Goal: Information Seeking & Learning: Learn about a topic

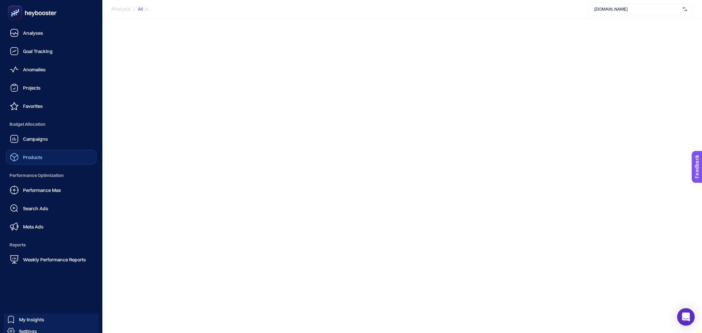
click at [65, 154] on link "Products" at bounding box center [51, 157] width 91 height 15
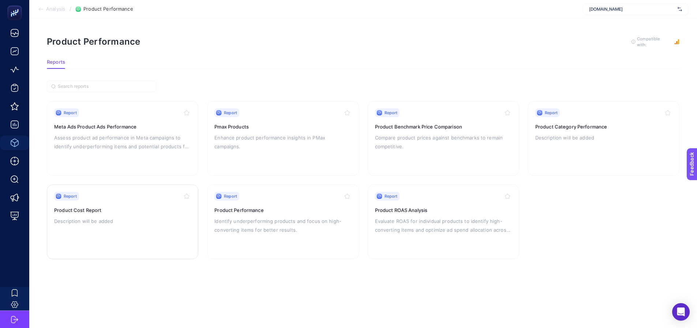
click at [113, 217] on p "Description will be added" at bounding box center [122, 221] width 137 height 9
click at [240, 217] on p "Identify underperforming products and focus on high-converting items for better…" at bounding box center [282, 226] width 137 height 18
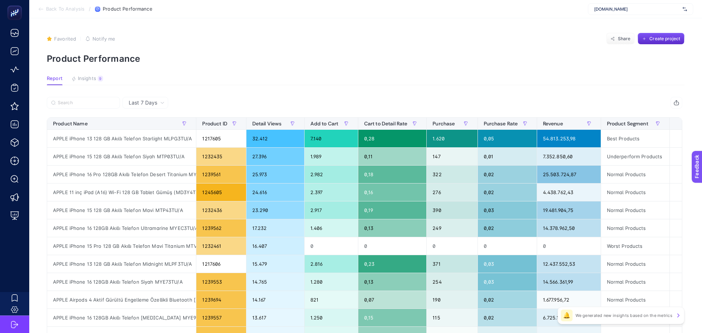
click at [150, 104] on span "Last 7 Days" at bounding box center [143, 102] width 29 height 7
click at [147, 102] on span "Last 7 Days" at bounding box center [143, 102] width 29 height 7
click at [147, 128] on div "Product Name" at bounding box center [121, 124] width 137 height 12
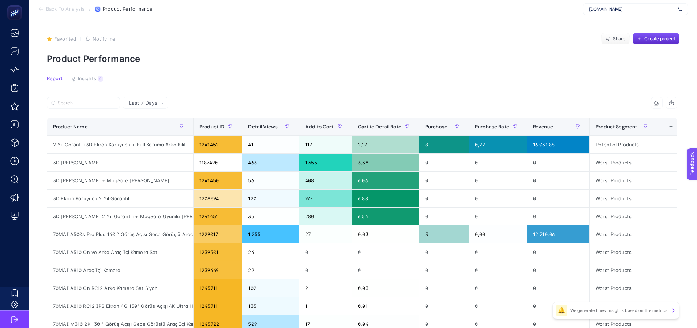
click at [145, 101] on span "Last 7 Days" at bounding box center [143, 102] width 29 height 7
click at [151, 101] on span "Last 7 Days" at bounding box center [143, 102] width 29 height 7
click at [158, 102] on div "Last 7 Days" at bounding box center [147, 102] width 42 height 5
click at [152, 102] on span "Last 7 Days" at bounding box center [143, 102] width 29 height 7
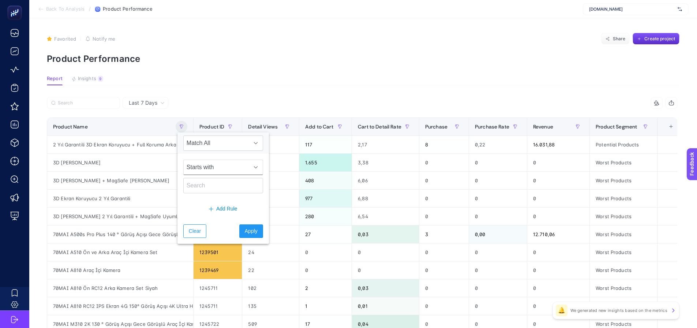
click at [205, 166] on span "Starts with" at bounding box center [216, 167] width 65 height 15
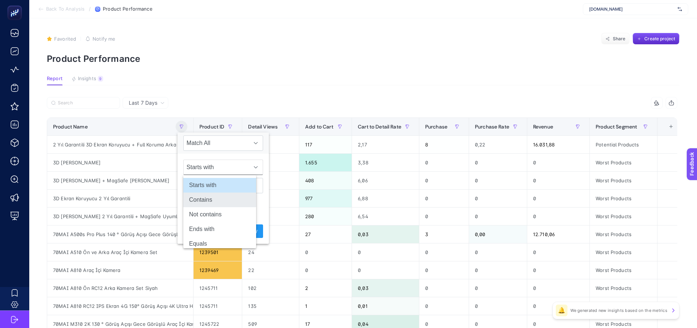
click at [199, 202] on li "Contains" at bounding box center [219, 199] width 73 height 15
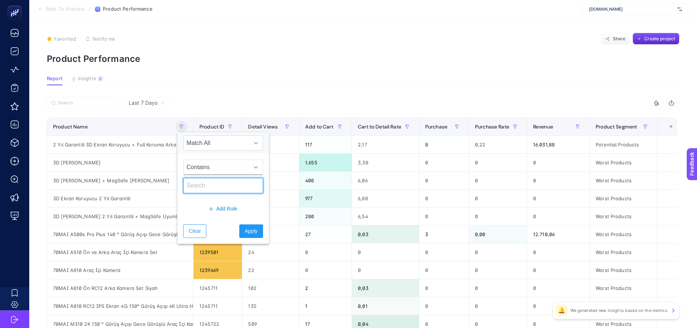
click at [199, 192] on input "text" at bounding box center [223, 185] width 80 height 15
type input "apple pencil"
click at [245, 227] on span "Apply" at bounding box center [251, 231] width 13 height 8
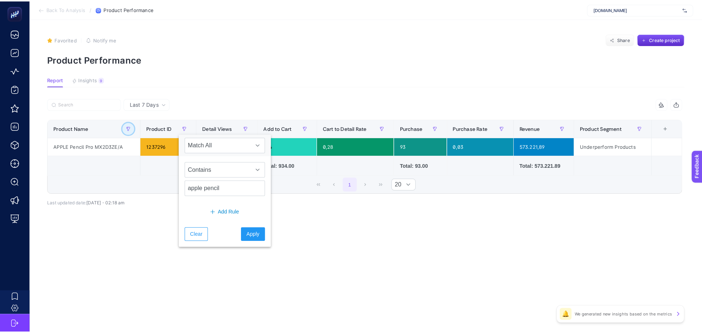
scroll to position [0, 0]
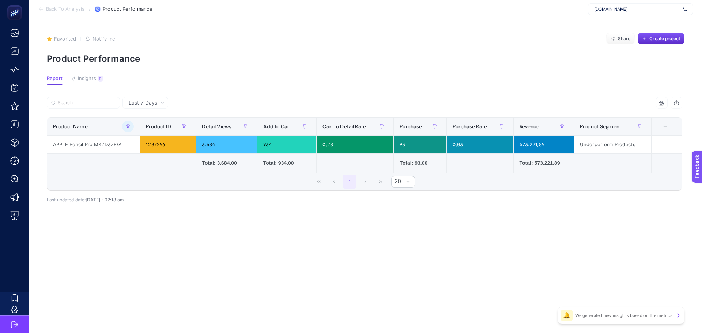
click at [149, 101] on span "Last 7 Days" at bounding box center [143, 102] width 29 height 7
click at [325, 245] on article "Favorited true Notify me Share Create project Product Performance Report Insigh…" at bounding box center [365, 175] width 673 height 315
drag, startPoint x: 415, startPoint y: 144, endPoint x: 391, endPoint y: 146, distance: 24.6
click at [391, 146] on tr "APPLE Pencil Pro MX2D3ZE/A 1237296 3.684 934 0,28 93 0,03 573.221,89 Underperfo…" at bounding box center [364, 145] width 635 height 18
drag, startPoint x: 285, startPoint y: 146, endPoint x: 255, endPoint y: 145, distance: 29.3
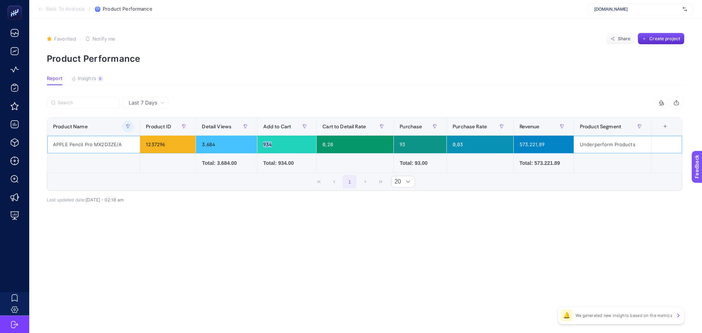
click at [255, 145] on tr "APPLE Pencil Pro MX2D3ZE/A 1237296 3.684 934 0,28 93 0,03 573.221,89 Underperfo…" at bounding box center [364, 145] width 635 height 18
click at [260, 200] on div "7 items selected Product Name Product ID Detail Views Add to Cart Cart to Detai…" at bounding box center [365, 156] width 636 height 94
drag, startPoint x: 278, startPoint y: 145, endPoint x: 264, endPoint y: 144, distance: 13.2
click at [264, 144] on div "934" at bounding box center [287, 145] width 59 height 18
drag, startPoint x: 413, startPoint y: 143, endPoint x: 397, endPoint y: 144, distance: 16.5
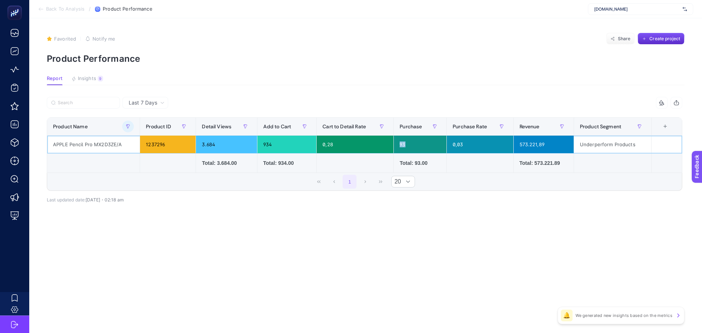
click at [397, 144] on div "93" at bounding box center [420, 145] width 53 height 18
drag, startPoint x: 550, startPoint y: 143, endPoint x: 516, endPoint y: 144, distance: 34.0
click at [516, 144] on div "573.221,89" at bounding box center [544, 145] width 60 height 18
drag, startPoint x: 241, startPoint y: 143, endPoint x: 212, endPoint y: 145, distance: 29.7
click at [205, 142] on div "3.684" at bounding box center [226, 145] width 61 height 18
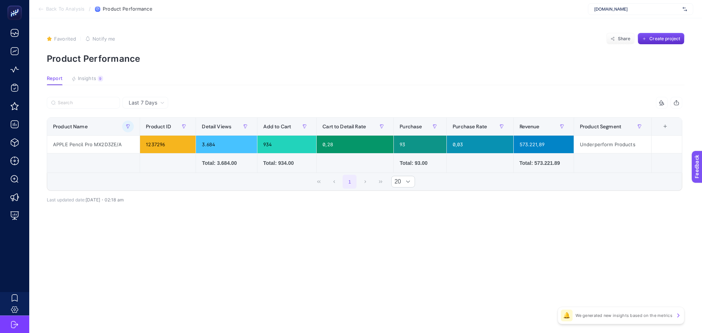
click at [641, 4] on div "[DOMAIN_NAME]" at bounding box center [640, 9] width 105 height 12
click at [636, 22] on div "[DOMAIN_NAME]" at bounding box center [641, 24] width 105 height 12
drag, startPoint x: 596, startPoint y: 8, endPoint x: 638, endPoint y: 8, distance: 42.4
click at [638, 8] on span "[DOMAIN_NAME]" at bounding box center [637, 9] width 86 height 6
click at [501, 65] on article "Favorited true Notify me Share Create project Product Performance Report Insigh…" at bounding box center [365, 175] width 673 height 315
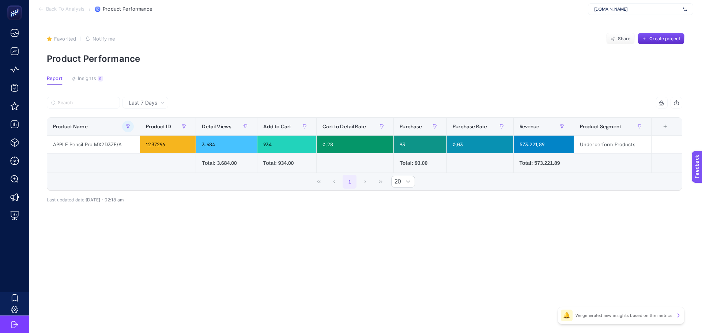
click at [601, 7] on span "[DOMAIN_NAME]" at bounding box center [637, 9] width 86 height 6
drag, startPoint x: 635, startPoint y: 8, endPoint x: 585, endPoint y: 8, distance: 50.1
click at [585, 8] on section "Back To Analysis / Product Performance [DOMAIN_NAME] + Add New Client" at bounding box center [365, 9] width 673 height 18
